Goal: Task Accomplishment & Management: Use online tool/utility

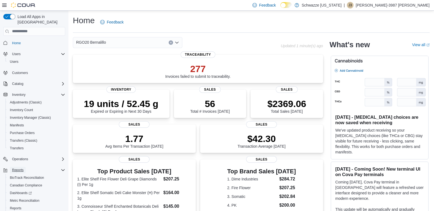
click at [22, 168] on span "Reports" at bounding box center [17, 170] width 11 height 4
click at [15, 207] on span "Reports" at bounding box center [15, 209] width 11 height 4
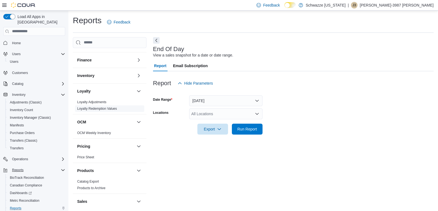
scroll to position [137, 0]
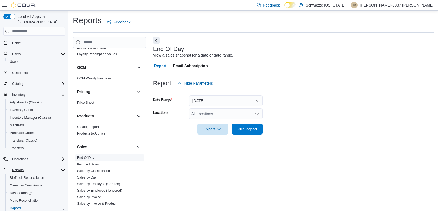
click at [86, 157] on link "End Of Day" at bounding box center [85, 158] width 17 height 4
click at [257, 113] on icon "Open list of options" at bounding box center [257, 114] width 4 height 4
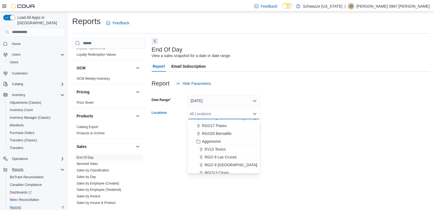
scroll to position [216, 0]
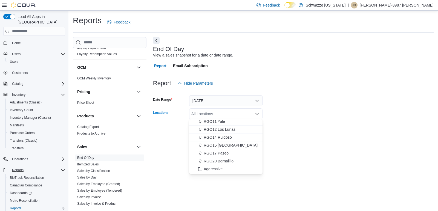
click at [225, 161] on span "RGO20 Bernalillo" at bounding box center [219, 161] width 30 height 5
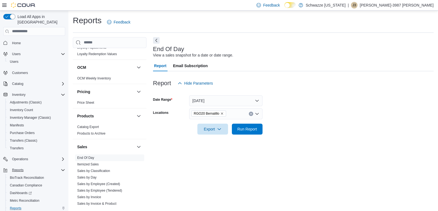
click at [296, 138] on div at bounding box center [293, 138] width 280 height 7
click at [250, 132] on span "Run Report" at bounding box center [247, 129] width 24 height 11
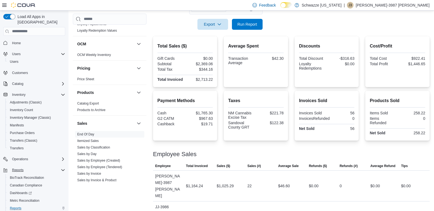
scroll to position [74, 0]
